Goal: Task Accomplishment & Management: Use online tool/utility

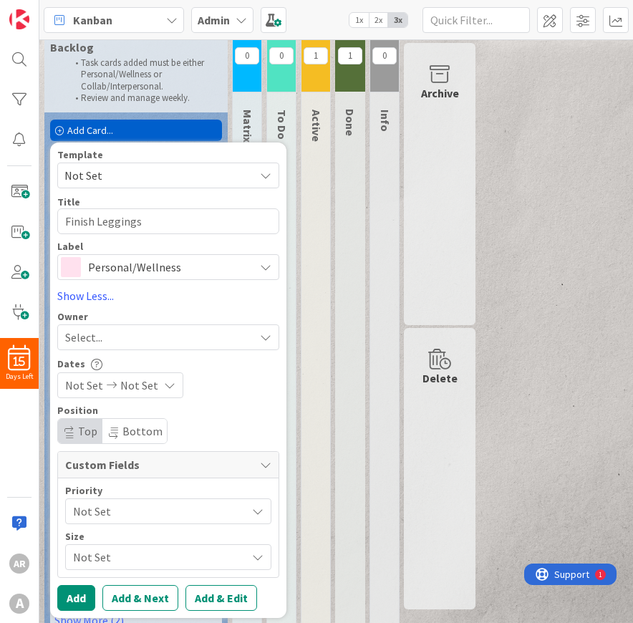
type textarea "Finish Leggings"
click at [164, 386] on icon at bounding box center [169, 385] width 11 height 11
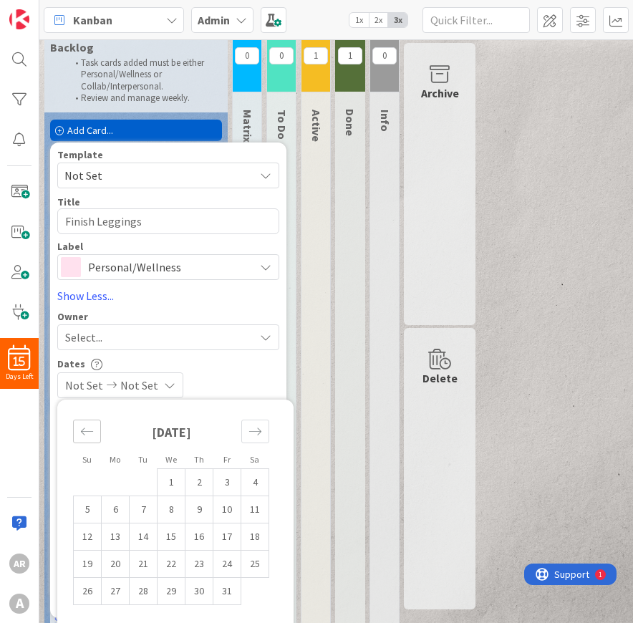
click at [89, 438] on icon "Move backward to switch to the previous month." at bounding box center [87, 432] width 14 height 14
click at [148, 594] on td "30" at bounding box center [144, 591] width 28 height 27
type input "[DATE]"
type textarea "x"
click at [255, 428] on div "Move forward to switch to the next month." at bounding box center [255, 432] width 28 height 24
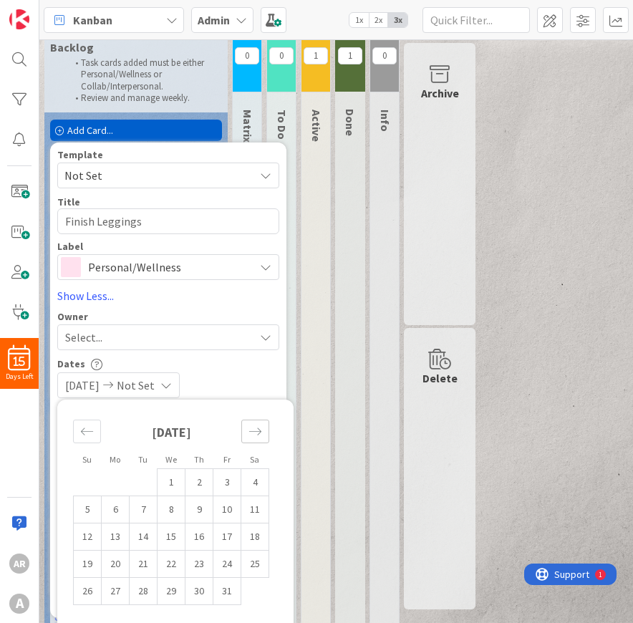
click at [255, 428] on div "Move forward to switch to the next month." at bounding box center [255, 432] width 28 height 24
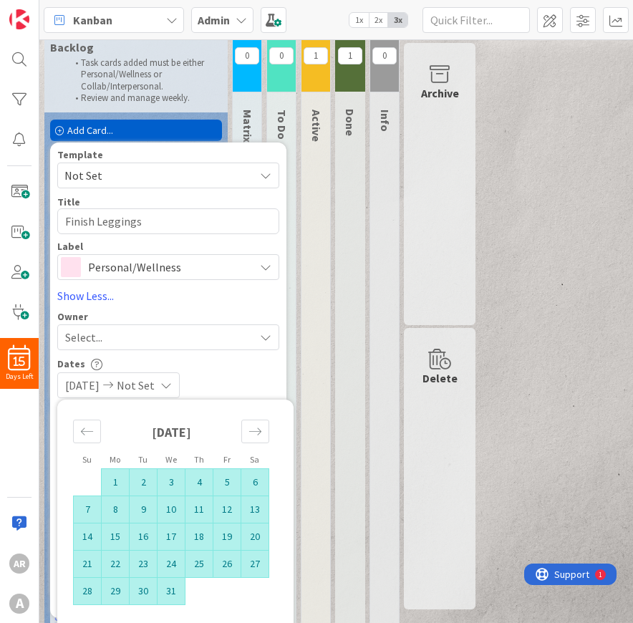
click at [175, 598] on td "31" at bounding box center [172, 591] width 28 height 27
type input "[DATE]"
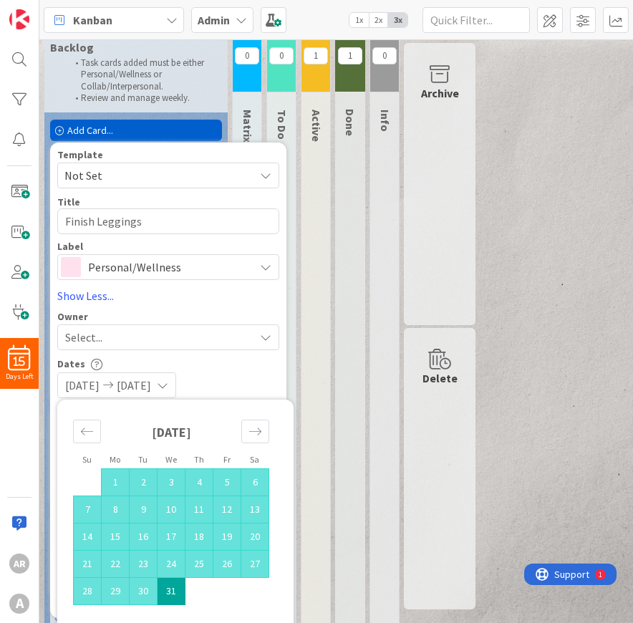
click at [249, 375] on div "Dates [DATE] [DATE] Su Mo Tu We Th Fr Sa [DATE] 1 2 3 4 5 6 7 8 9 10 11 12 13 1…" at bounding box center [168, 377] width 222 height 41
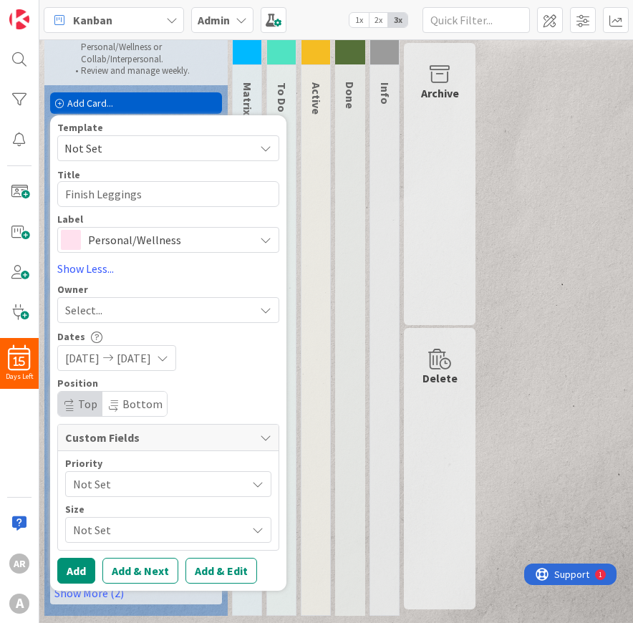
scroll to position [62, 0]
click at [196, 484] on span "Not Set" at bounding box center [156, 484] width 166 height 20
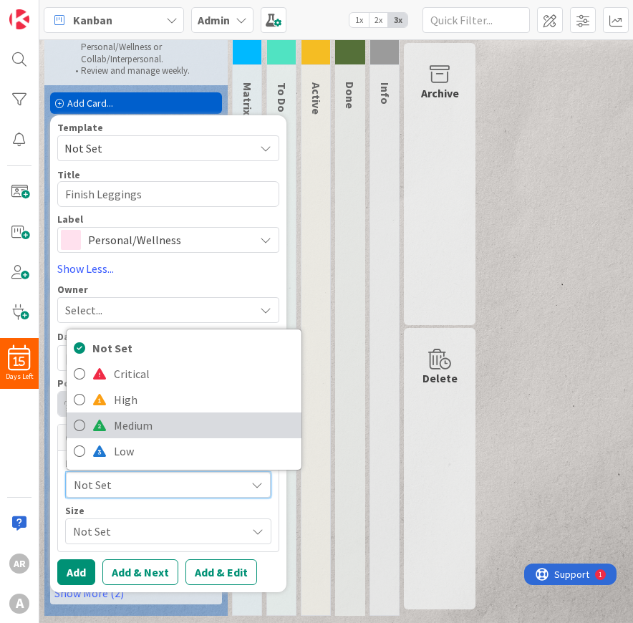
click at [195, 425] on span "Medium" at bounding box center [204, 425] width 180 height 21
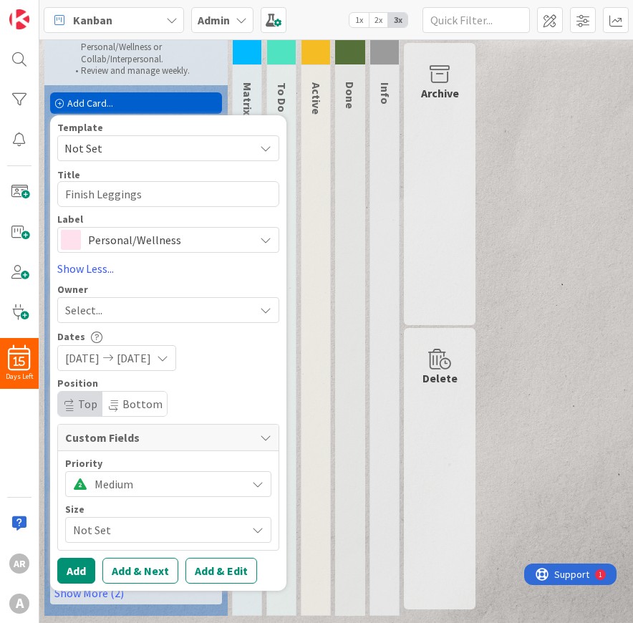
click at [130, 529] on span "Not Set" at bounding box center [156, 530] width 166 height 20
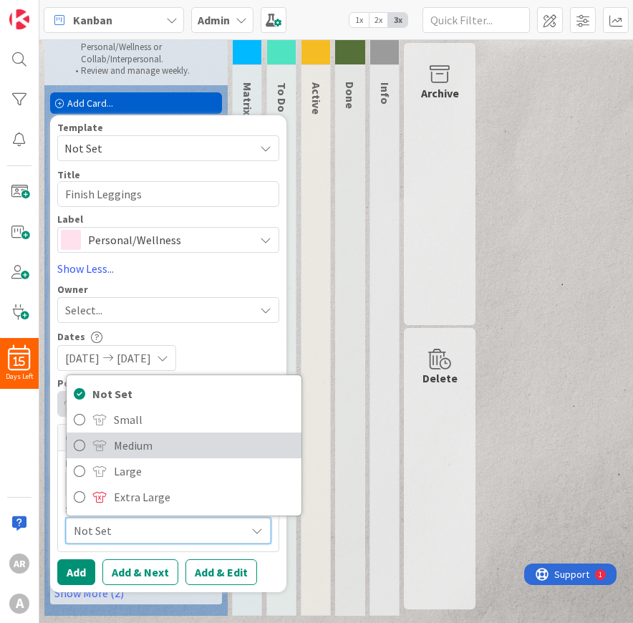
click at [151, 438] on span "Medium" at bounding box center [204, 445] width 180 height 21
type textarea "x"
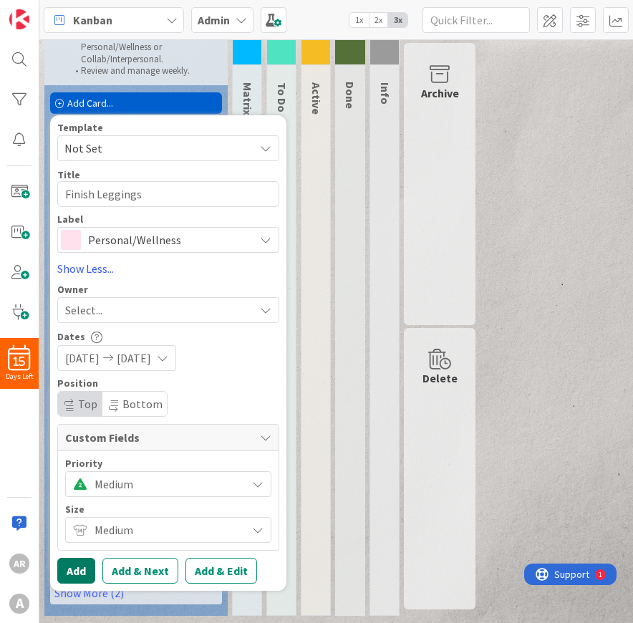
click at [77, 571] on button "Add" at bounding box center [76, 571] width 38 height 26
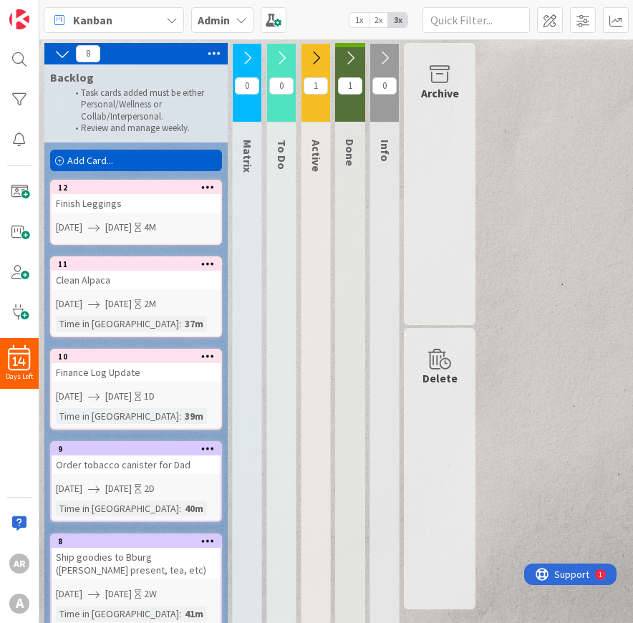
scroll to position [0, 0]
click at [208, 56] on icon at bounding box center [214, 53] width 19 height 21
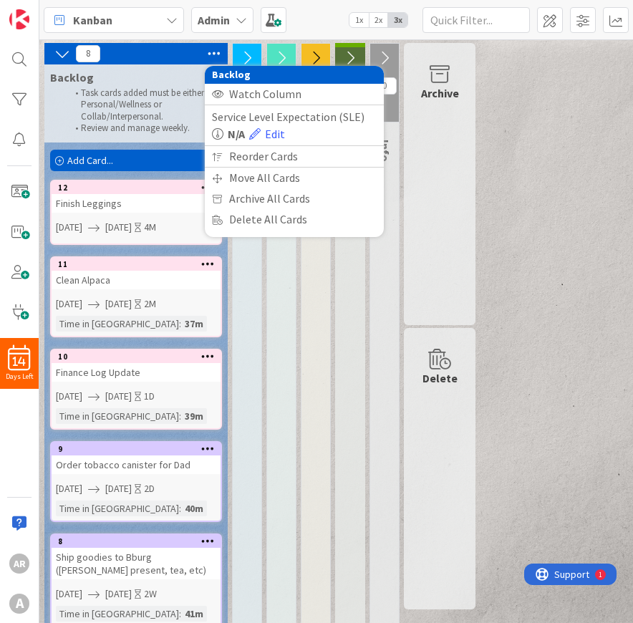
click at [215, 52] on icon at bounding box center [214, 53] width 19 height 21
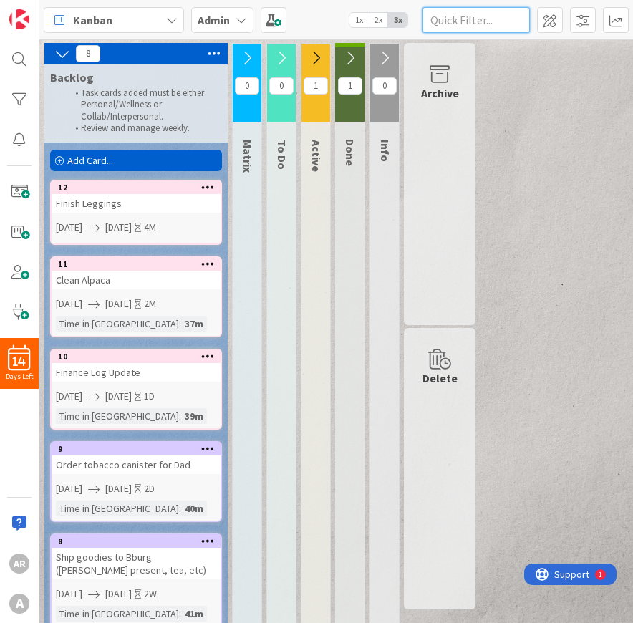
click at [451, 22] on input "text" at bounding box center [476, 20] width 107 height 26
